Goal: Check status

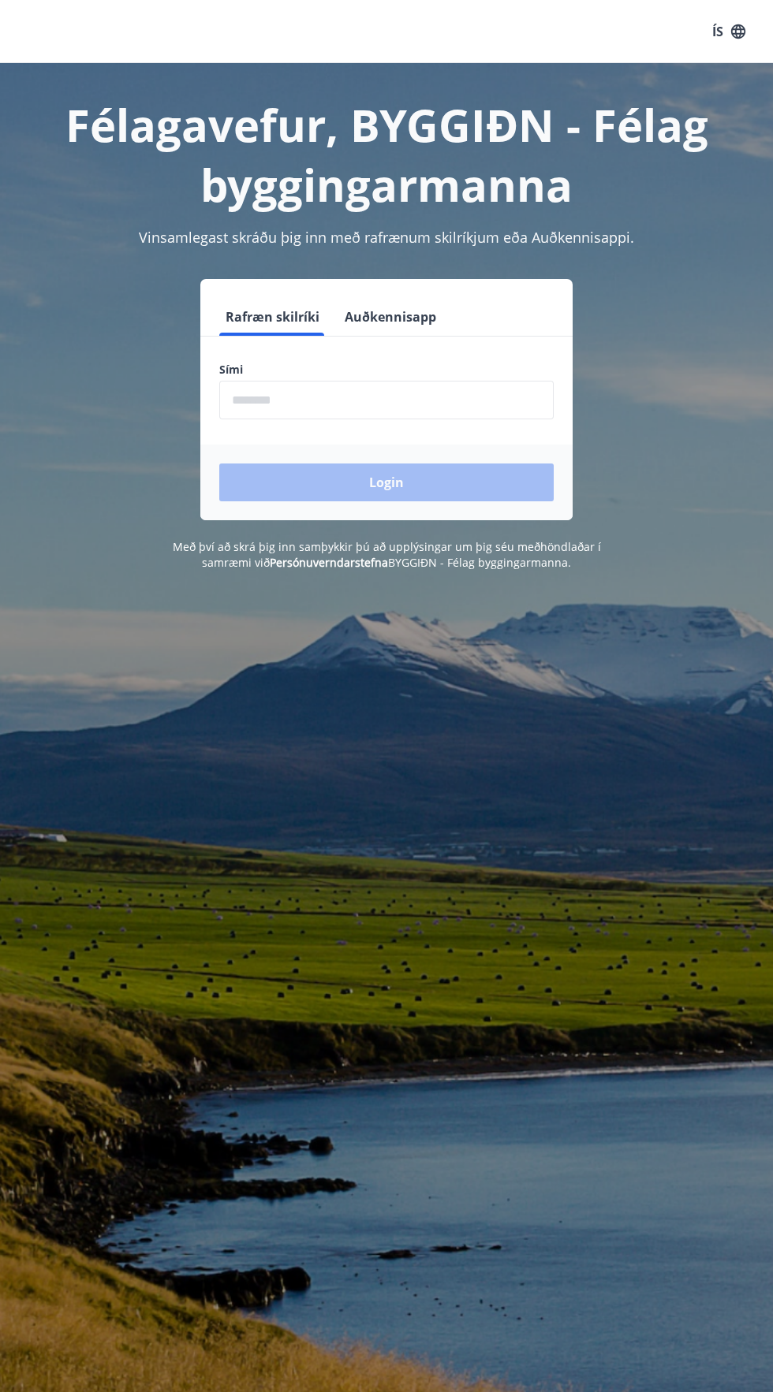
click at [404, 400] on input "phone" at bounding box center [386, 400] width 334 height 39
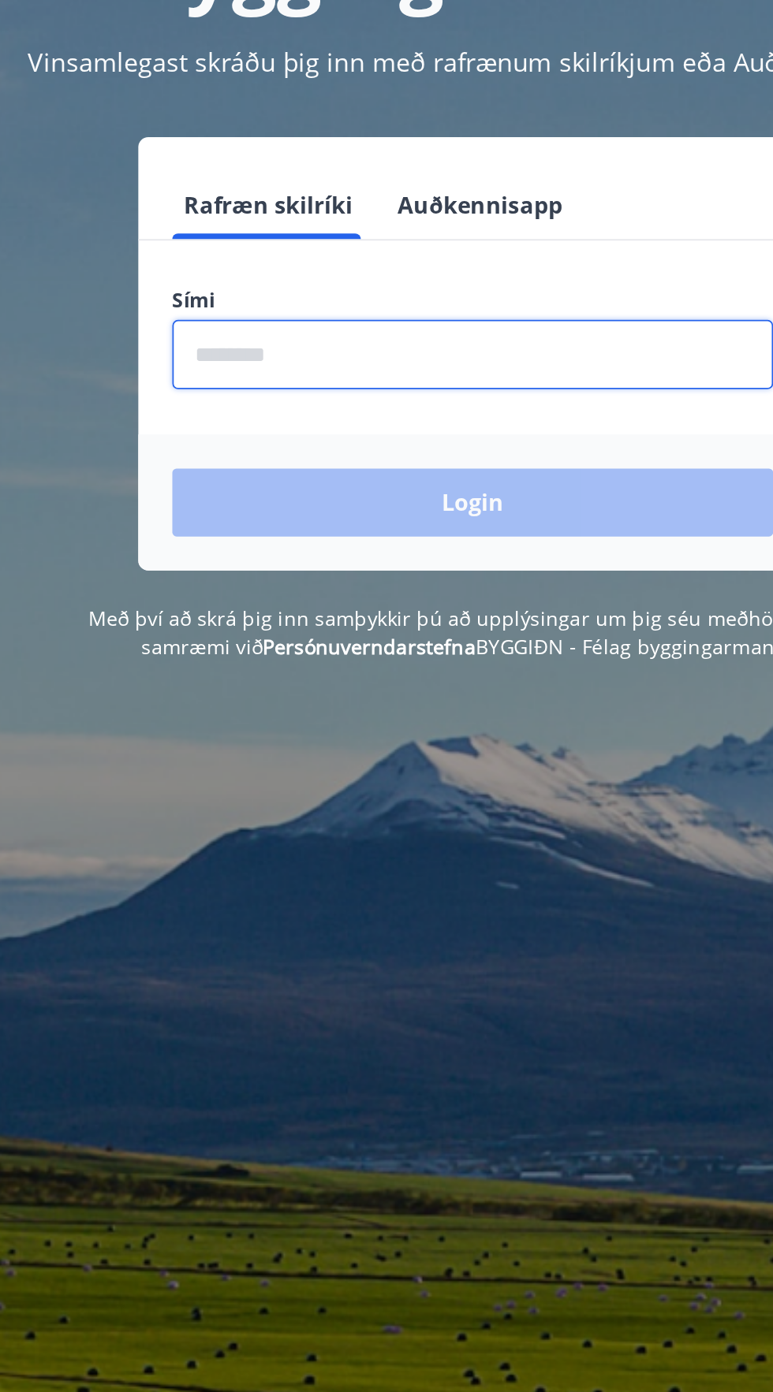
type input "********"
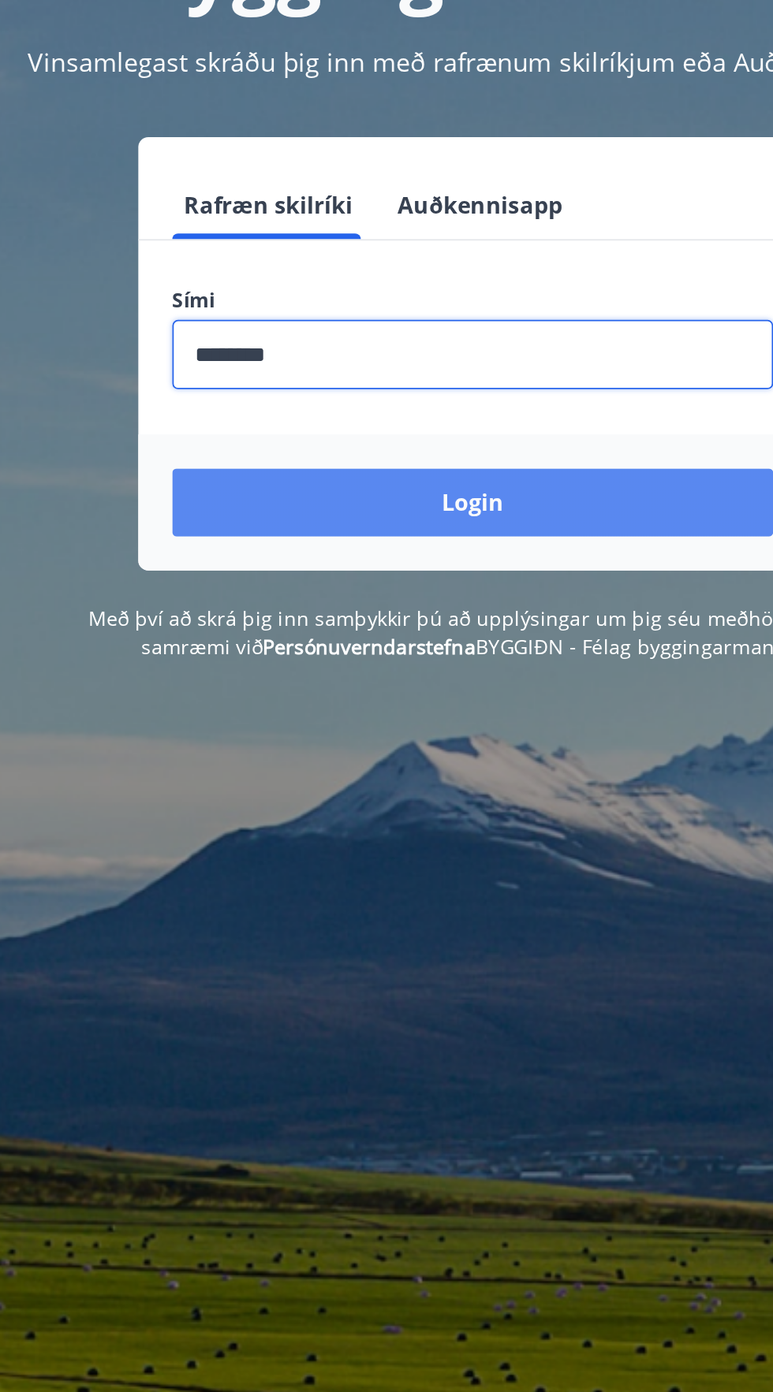
click at [438, 482] on button "Login" at bounding box center [386, 483] width 334 height 38
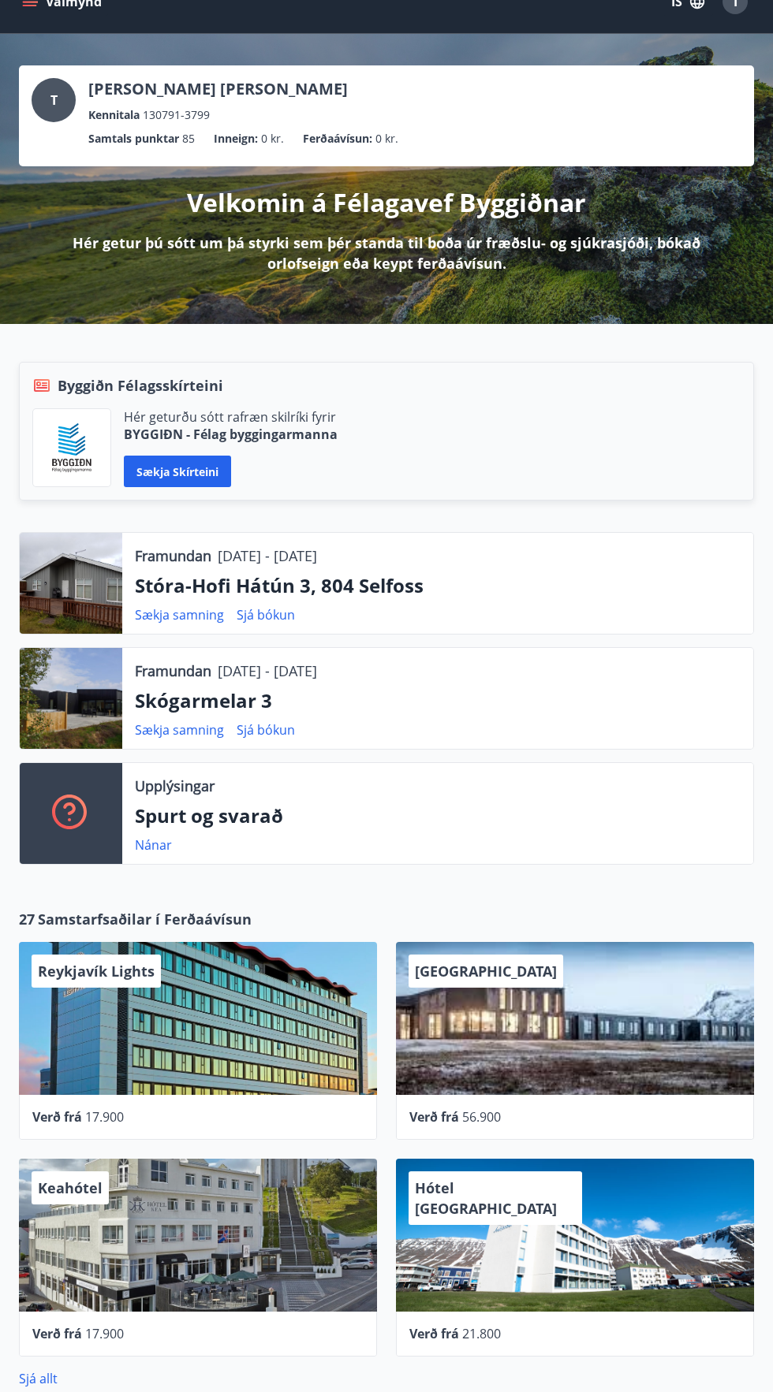
scroll to position [52, 0]
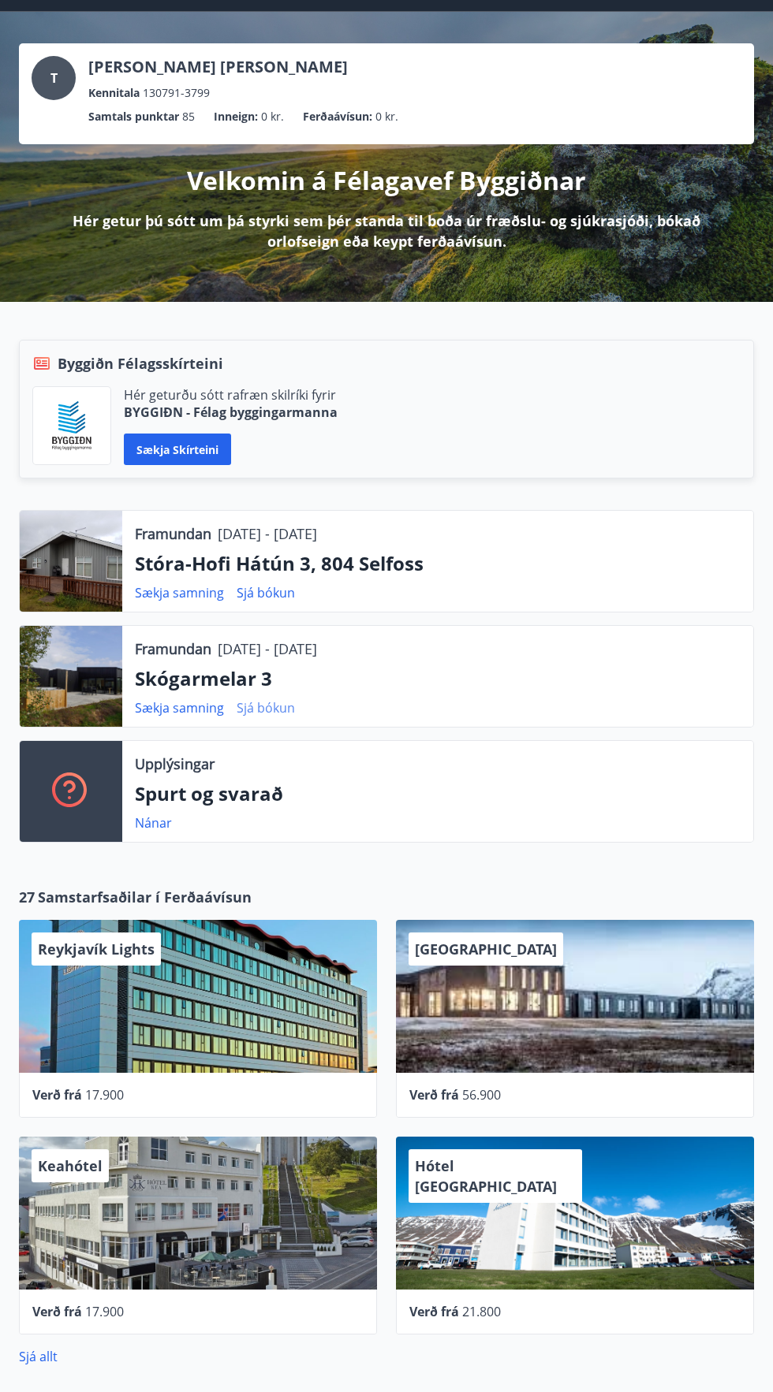
click at [284, 709] on link "Sjá bókun" at bounding box center [265, 707] width 58 height 17
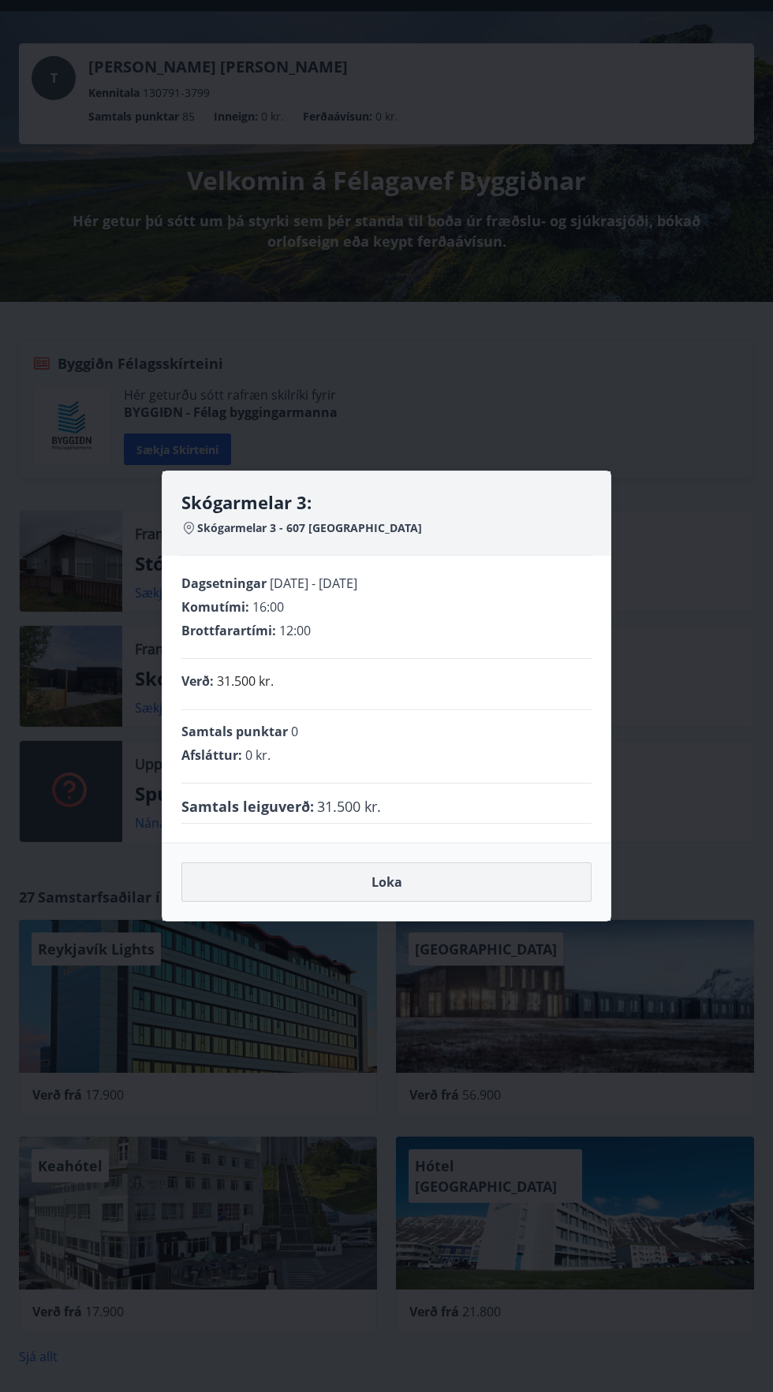
click at [507, 875] on button "Loka" at bounding box center [386, 881] width 410 height 39
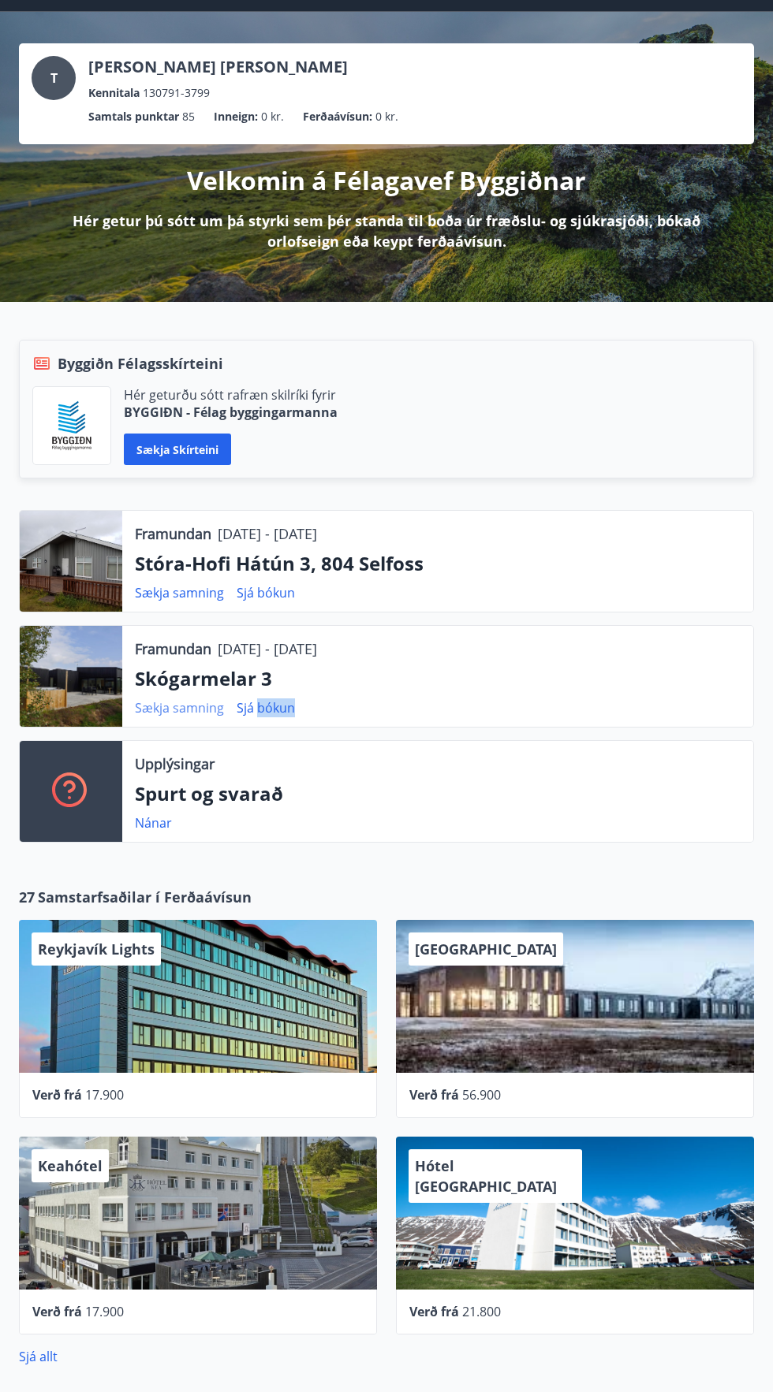
click at [192, 715] on link "Sækja samning" at bounding box center [179, 707] width 89 height 17
